Goal: Information Seeking & Learning: Learn about a topic

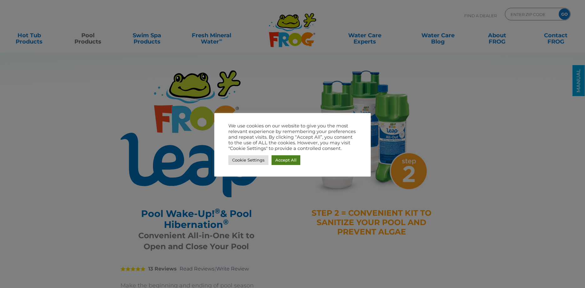
click at [285, 164] on link "Accept All" at bounding box center [286, 160] width 29 height 10
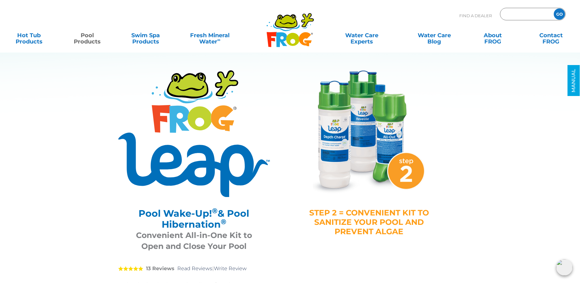
click at [527, 15] on input "Zip Code Form" at bounding box center [526, 14] width 42 height 9
type input "24219"
click at [554, 8] on input "GO" at bounding box center [559, 13] width 11 height 11
click at [562, 14] on input "GO" at bounding box center [559, 13] width 11 height 11
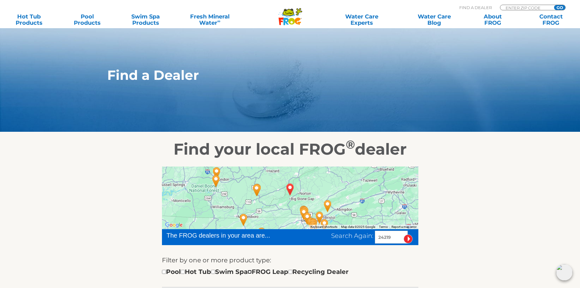
scroll to position [261, 0]
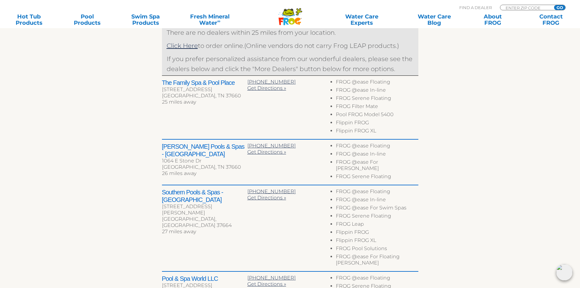
drag, startPoint x: 0, startPoint y: 0, endPoint x: 186, endPoint y: 288, distance: 342.2
click at [264, 271] on div "← Move left → Move right ↑ Move up ↓ Move down + Zoom in - Zoom out Home Jump l…" at bounding box center [290, 164] width 257 height 516
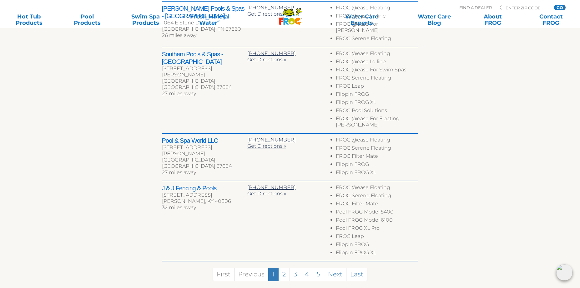
scroll to position [469, 0]
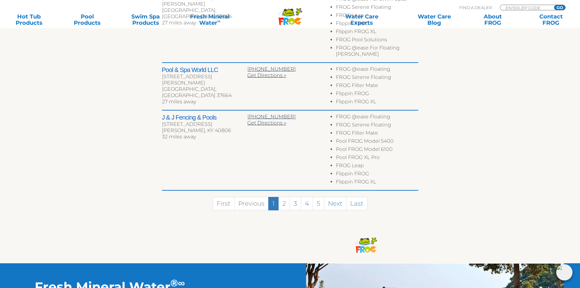
click at [188, 114] on h2 "J & J Fencing & Pools" at bounding box center [204, 118] width 85 height 8
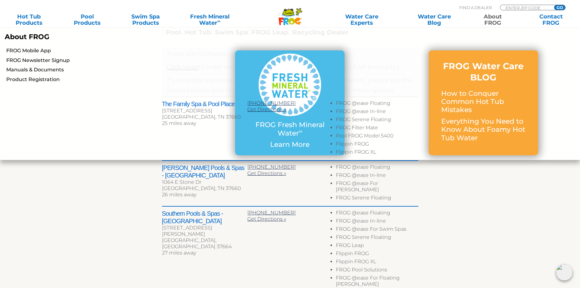
scroll to position [156, 0]
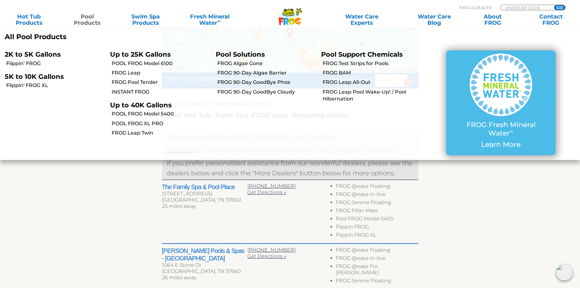
click at [84, 22] on link "Pool Products" at bounding box center [87, 19] width 45 height 13
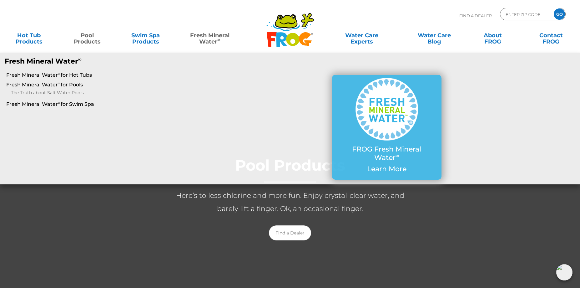
click at [211, 41] on link "Fresh Mineral Water ∞" at bounding box center [209, 35] width 57 height 13
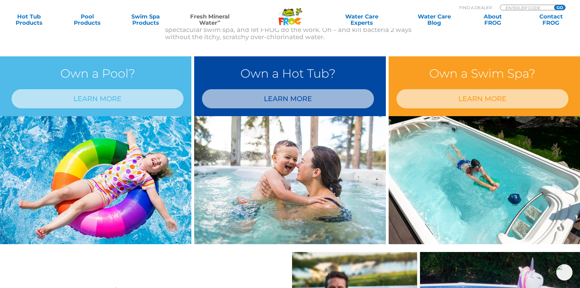
scroll to position [469, 0]
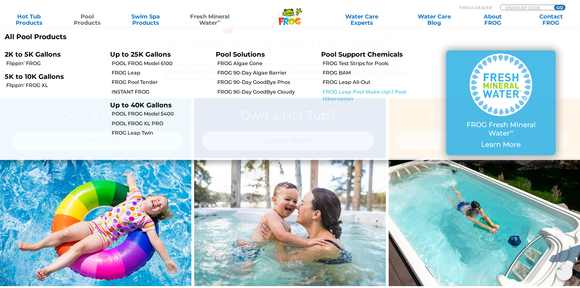
click at [341, 94] on link "FROG Leap Pool Wake-Up! / Pool Hibernation" at bounding box center [372, 96] width 99 height 14
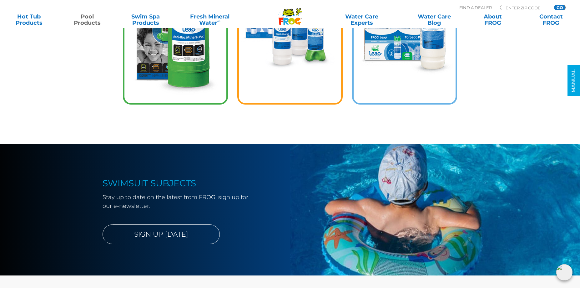
scroll to position [1512, 0]
